Goal: Information Seeking & Learning: Learn about a topic

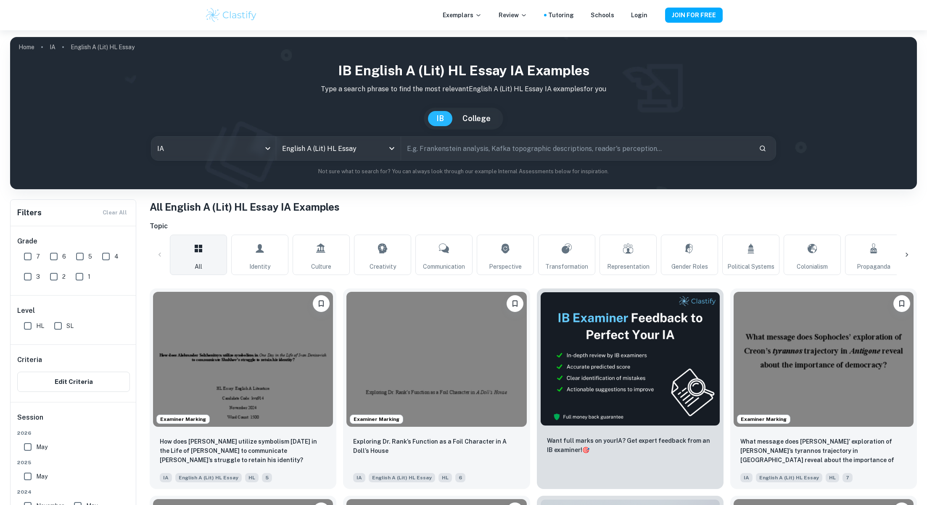
scroll to position [197, 0]
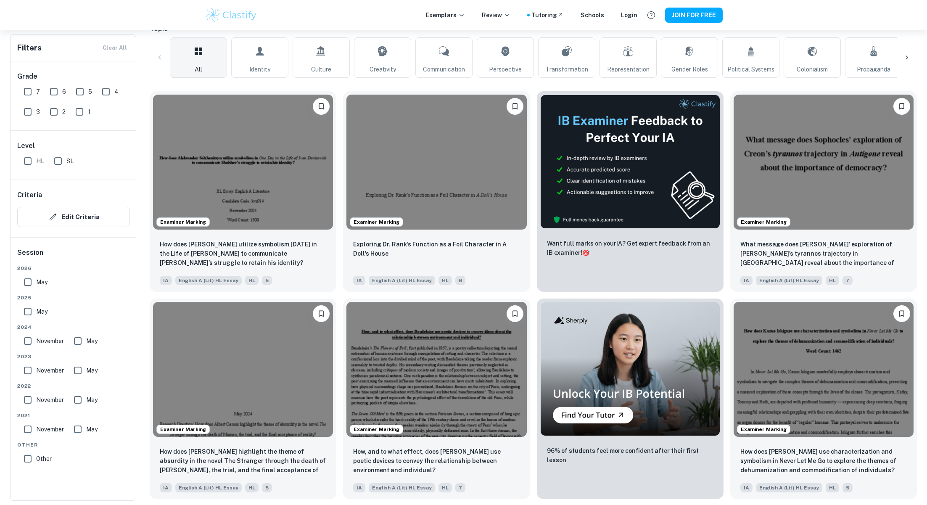
click at [27, 89] on input "7" at bounding box center [27, 91] width 17 height 17
checkbox input "true"
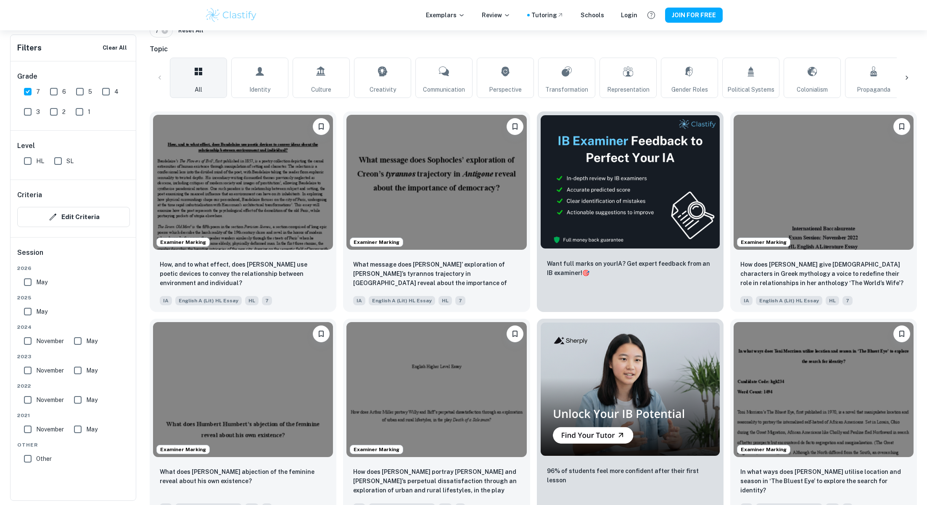
scroll to position [211, 0]
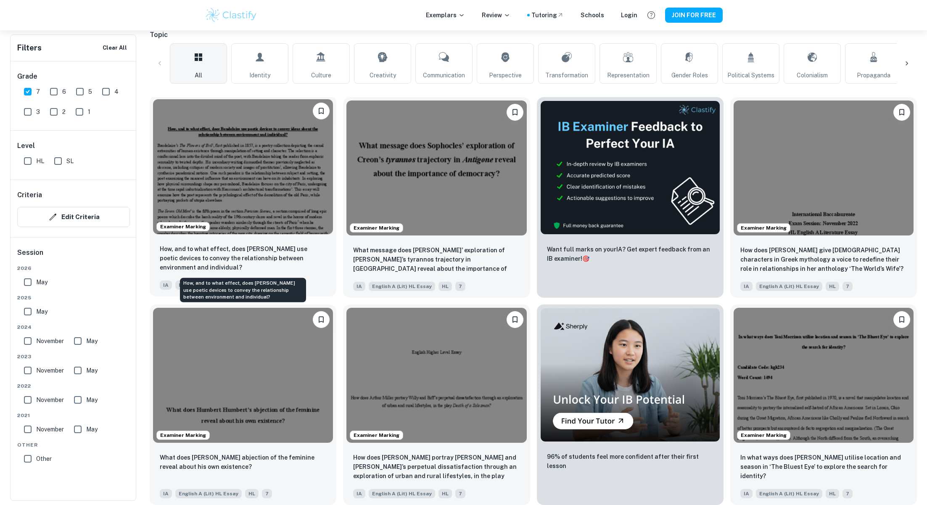
click at [316, 261] on p "How, and to what effect, does [PERSON_NAME] use poetic devices to convey the re…" at bounding box center [243, 258] width 166 height 28
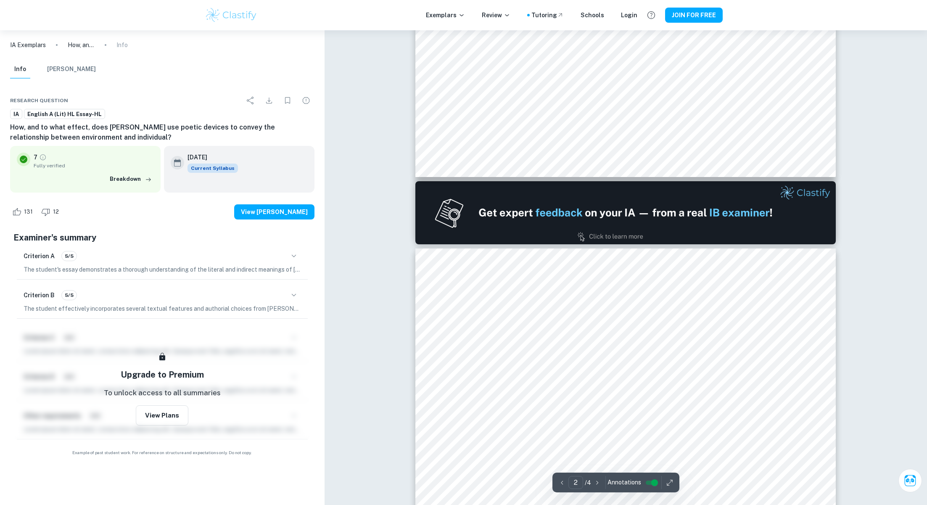
scroll to position [508, 0]
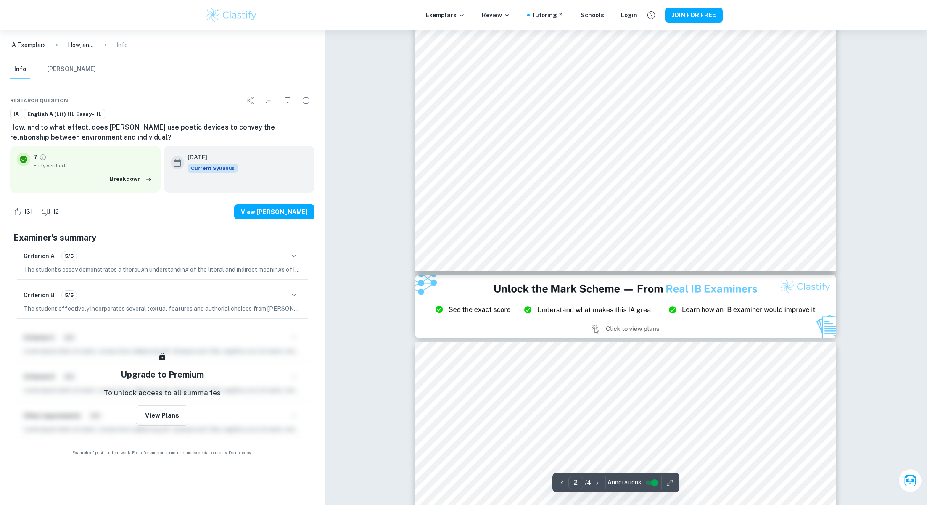
type input "3"
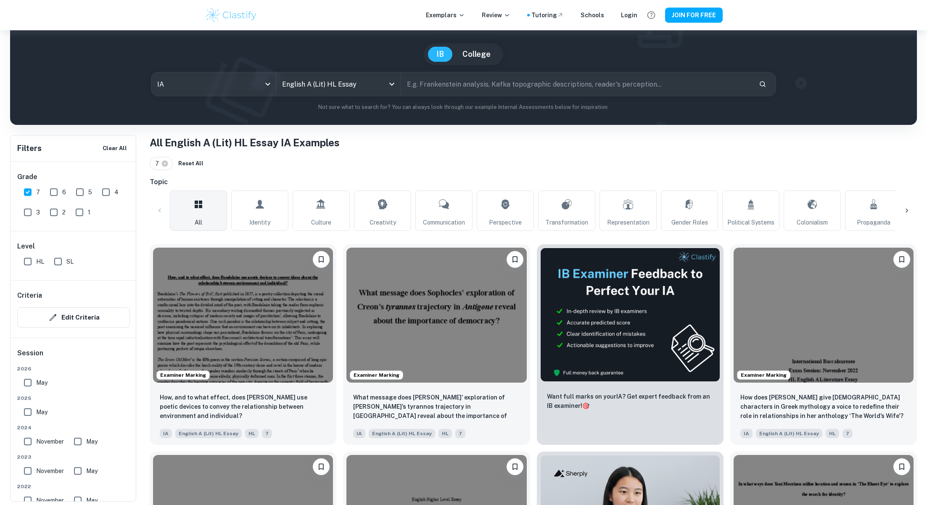
scroll to position [65, 0]
click at [430, 83] on input "text" at bounding box center [576, 84] width 351 height 24
type input "ㅐ"
type input "othello"
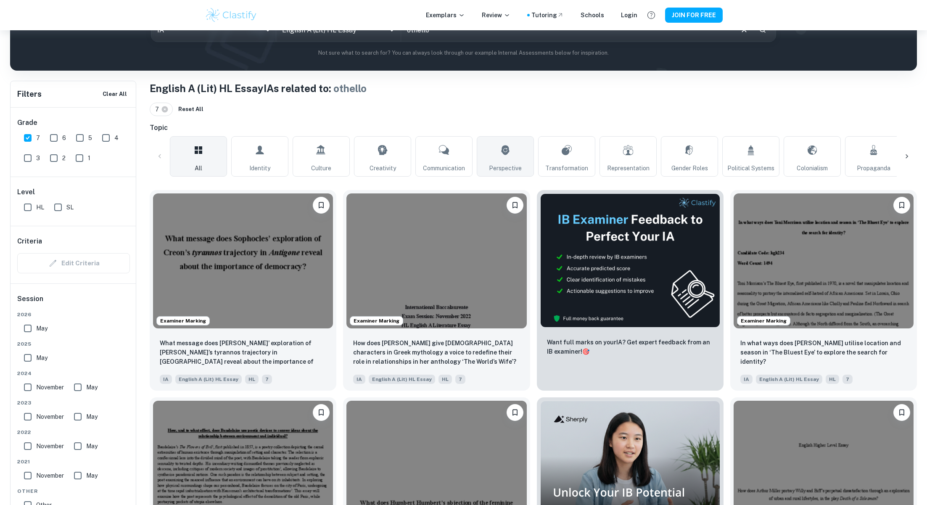
scroll to position [211, 0]
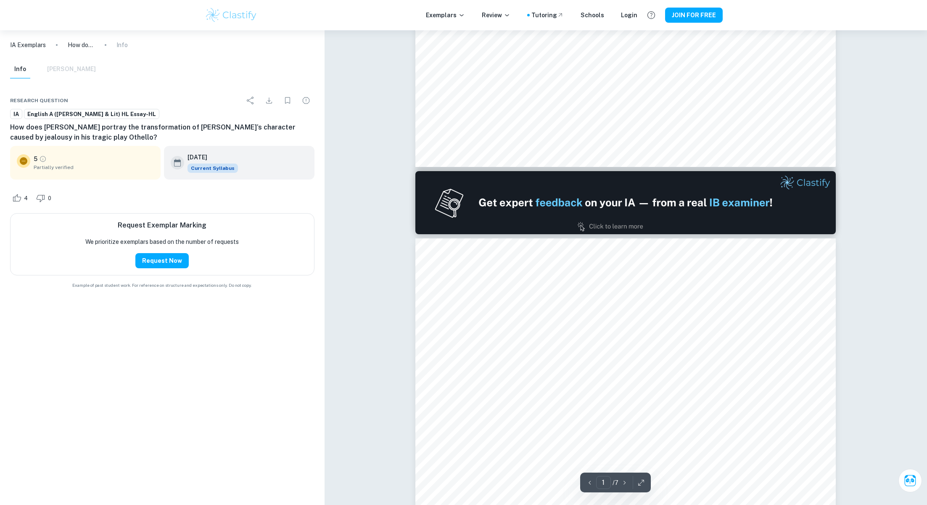
type input "2"
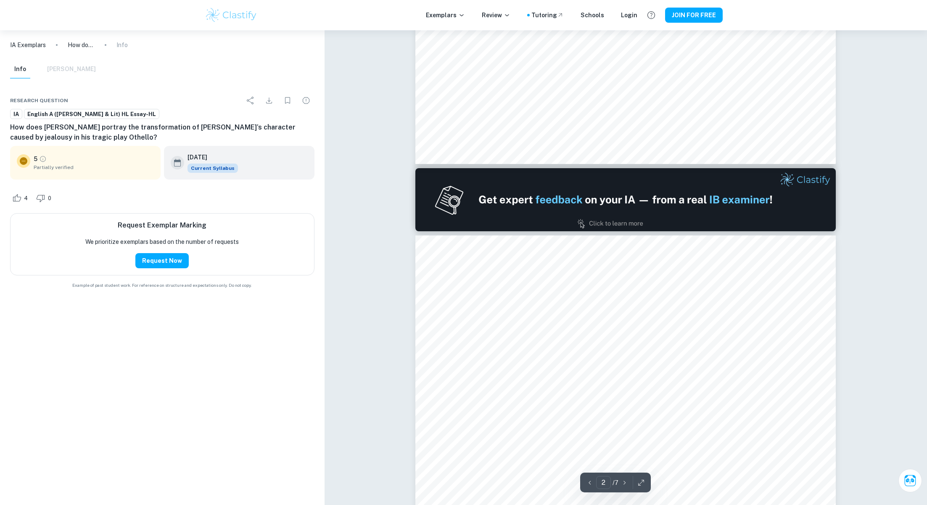
scroll to position [690, 0]
